Goal: Navigation & Orientation: Find specific page/section

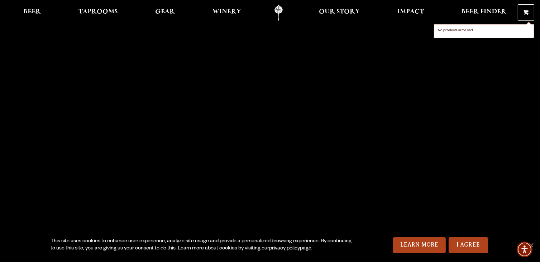
click at [444, 29] on p "No products in the cart." at bounding box center [484, 30] width 100 height 13
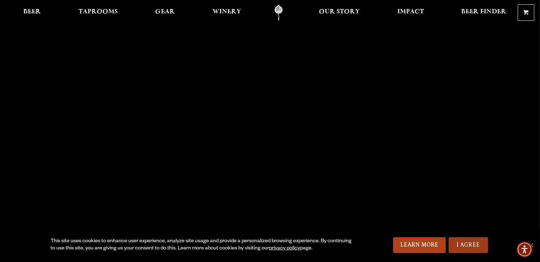
click at [470, 247] on link "I Agree" at bounding box center [468, 245] width 39 height 16
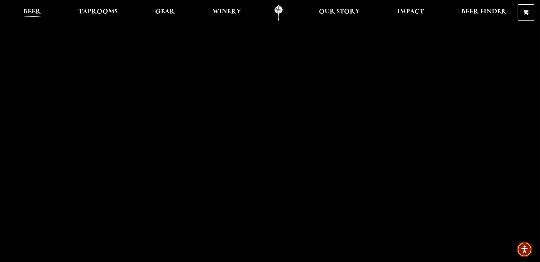
click at [36, 12] on span "Beer" at bounding box center [33, 12] width 18 height 6
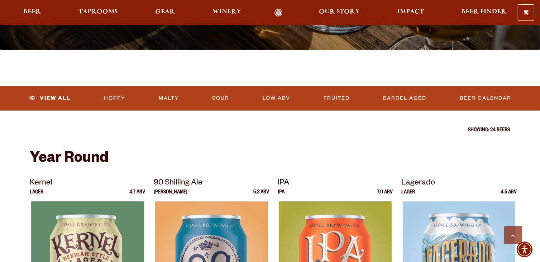
scroll to position [183, 0]
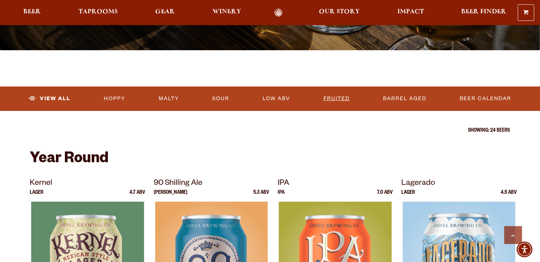
click at [338, 98] on link "Fruited" at bounding box center [337, 98] width 32 height 16
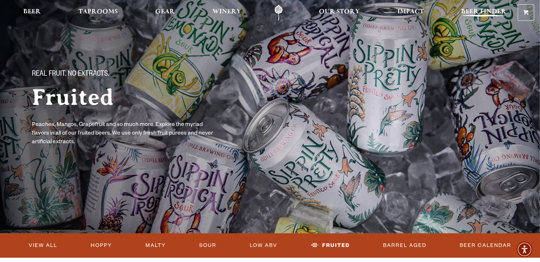
click at [471, 9] on span "Beer Finder" at bounding box center [483, 12] width 45 height 6
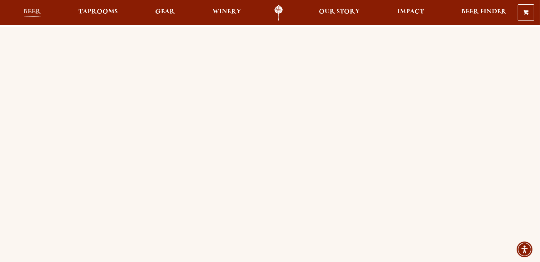
click at [26, 9] on span "Beer" at bounding box center [33, 12] width 18 height 6
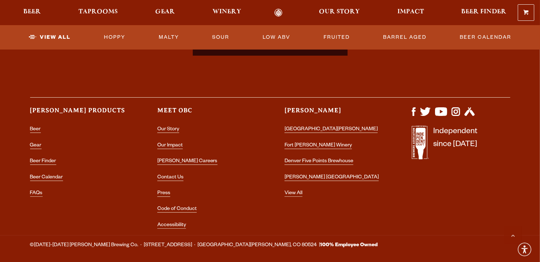
scroll to position [1842, 0]
